Goal: Task Accomplishment & Management: Complete application form

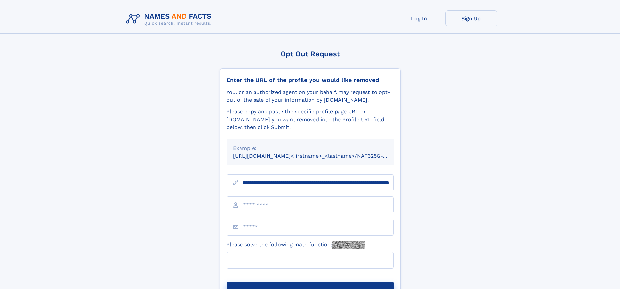
scroll to position [0, 77]
type input "**********"
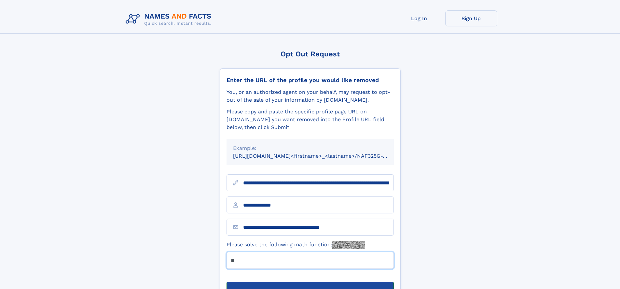
type input "**"
click at [310, 282] on button "Submit Opt Out Request" at bounding box center [310, 292] width 167 height 21
